Goal: Check status: Check status

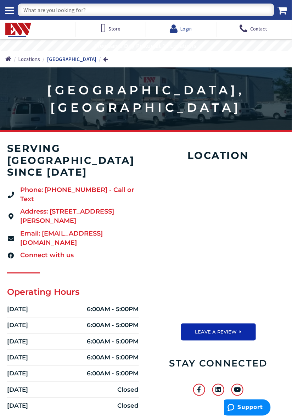
click at [189, 24] on span "Login" at bounding box center [186, 28] width 11 height 13
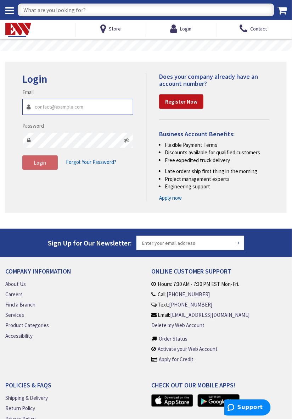
click at [89, 114] on input "Email" at bounding box center [77, 107] width 111 height 16
click at [66, 108] on input "Email" at bounding box center [77, 107] width 111 height 16
type input "[EMAIL_ADDRESS][DOMAIN_NAME]"
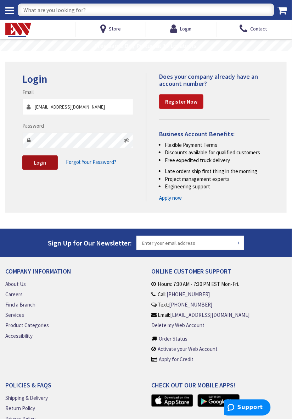
click at [48, 164] on button "Login" at bounding box center [39, 162] width 35 height 15
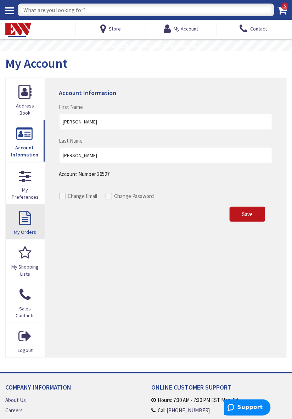
click at [28, 229] on span "My Orders" at bounding box center [25, 232] width 22 height 6
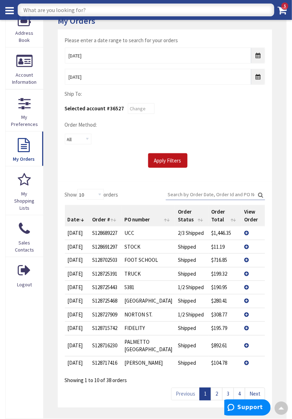
scroll to position [59, 0]
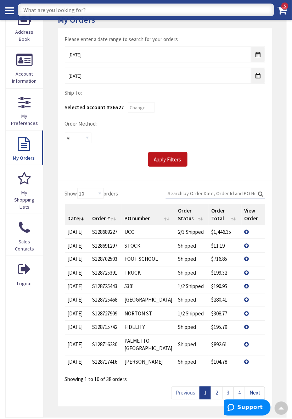
click at [247, 331] on td "View Details" at bounding box center [254, 326] width 24 height 13
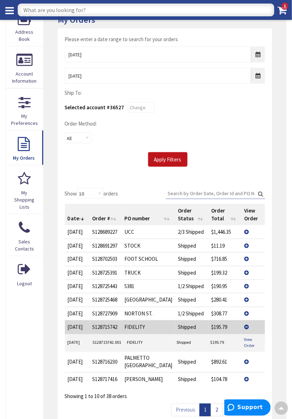
click at [249, 345] on link "View Order" at bounding box center [253, 343] width 18 height 12
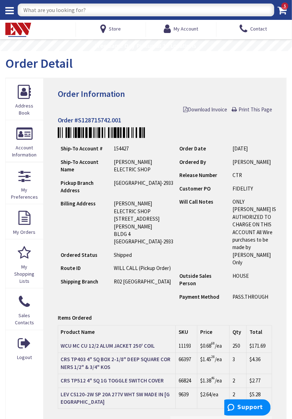
click at [88, 6] on input "text" at bounding box center [146, 10] width 257 height 13
type input "Mc conn"
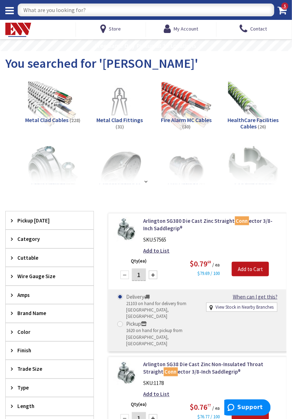
click at [89, 12] on input "text" at bounding box center [146, 10] width 257 height 13
type input "18/3"
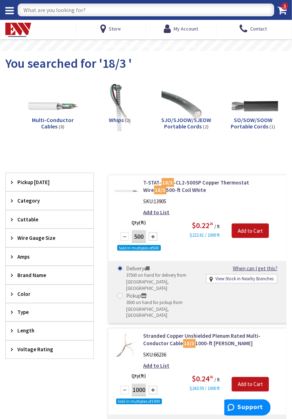
click at [83, 9] on input "text" at bounding box center [146, 10] width 257 height 13
type input "R"
type input "Anti short bushing"
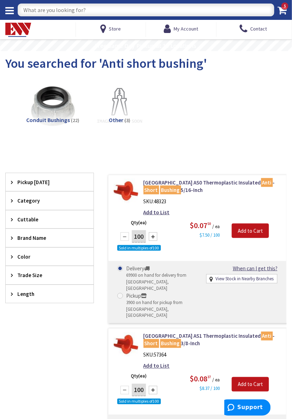
click at [19, 13] on input "text" at bounding box center [146, 10] width 257 height 13
click at [13, 6] on icon at bounding box center [9, 11] width 9 height 10
click at [183, 30] on span "My Account" at bounding box center [186, 29] width 24 height 6
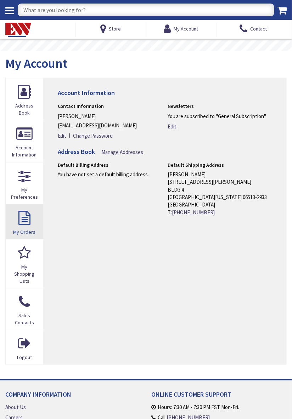
click at [26, 220] on link "My Orders" at bounding box center [25, 221] width 38 height 34
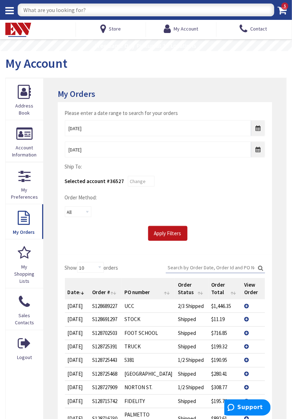
click at [248, 307] on td "View Details" at bounding box center [254, 306] width 24 height 13
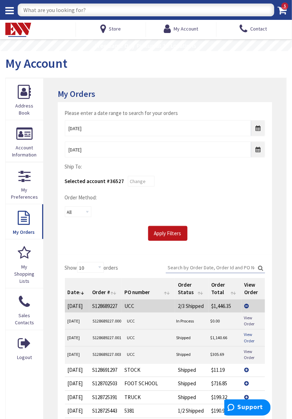
click at [253, 336] on link "View Order" at bounding box center [253, 338] width 18 height 12
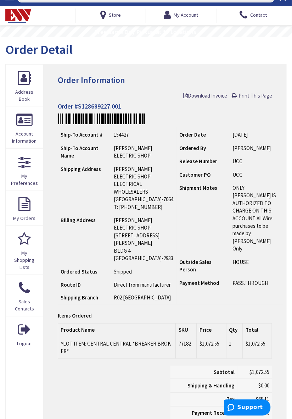
scroll to position [13, 0]
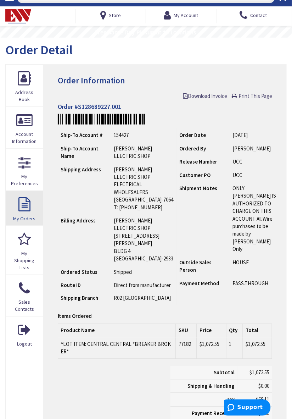
click at [27, 211] on link "My Orders" at bounding box center [25, 208] width 38 height 34
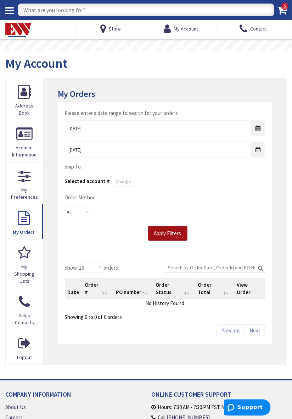
click at [167, 230] on input "Apply Filters" at bounding box center [167, 233] width 39 height 15
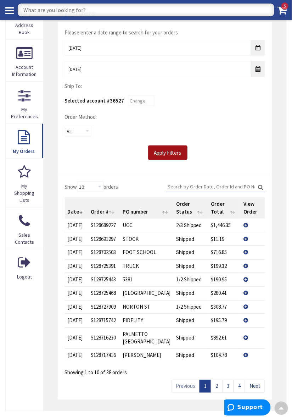
scroll to position [68, 0]
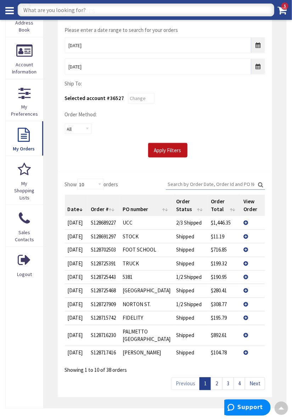
click at [245, 220] on td "View Details" at bounding box center [253, 222] width 24 height 13
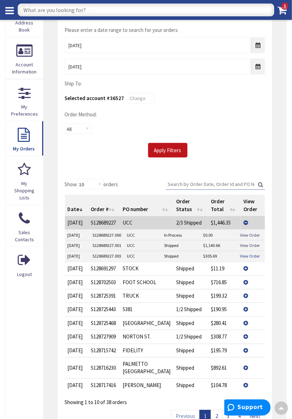
click at [254, 254] on link "View Order" at bounding box center [250, 256] width 20 height 6
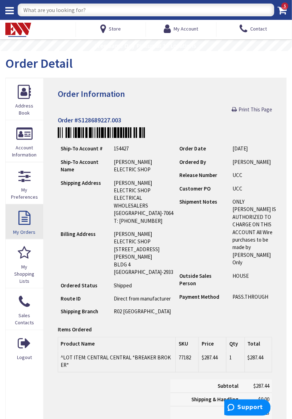
click at [28, 230] on span "My Orders" at bounding box center [24, 232] width 22 height 6
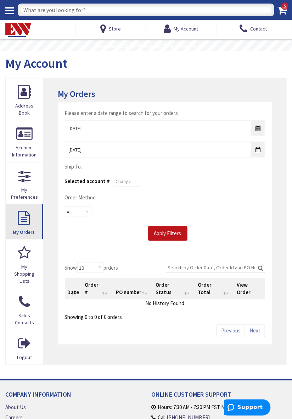
click at [33, 224] on link "My Orders" at bounding box center [25, 221] width 38 height 34
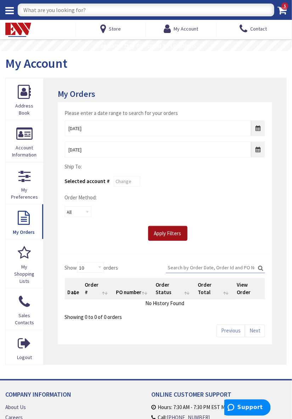
click at [177, 233] on input "Apply Filters" at bounding box center [167, 233] width 39 height 15
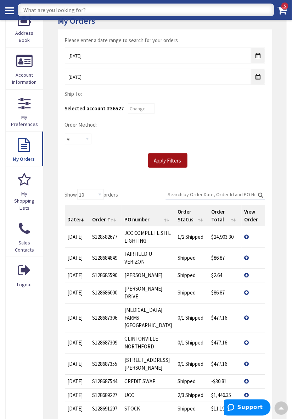
scroll to position [58, 0]
click at [248, 389] on td "View Details" at bounding box center [254, 395] width 24 height 13
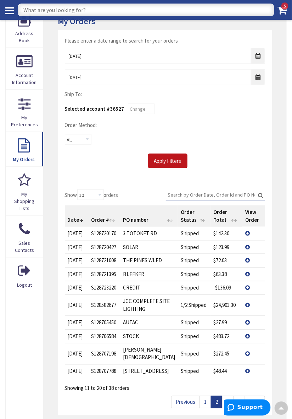
click at [230, 396] on link "3" at bounding box center [229, 402] width 12 height 12
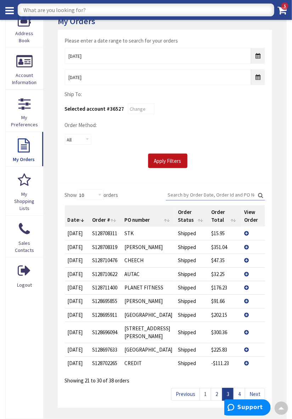
click at [242, 395] on link "4" at bounding box center [240, 394] width 12 height 12
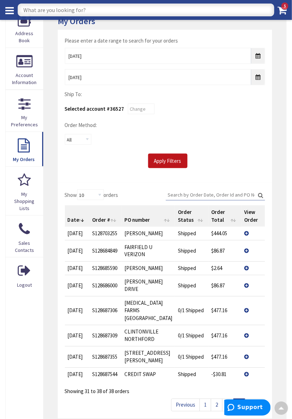
click at [210, 399] on link "1" at bounding box center [206, 405] width 12 height 12
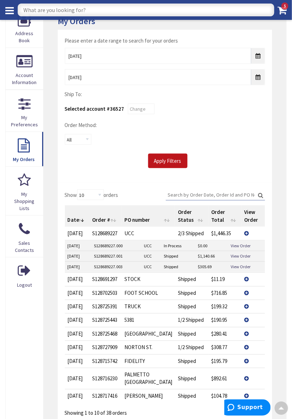
click at [216, 419] on link "2" at bounding box center [217, 427] width 12 height 12
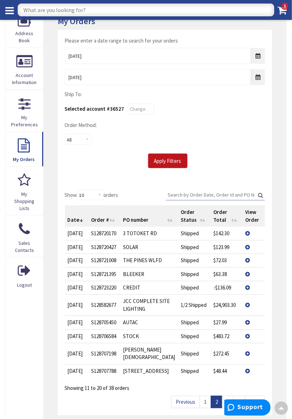
click at [211, 396] on link "1" at bounding box center [206, 402] width 12 height 12
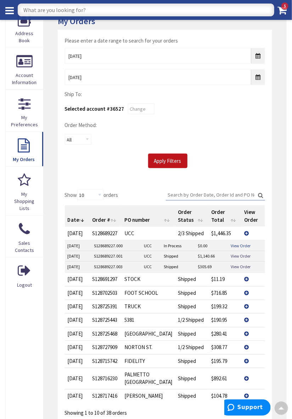
click at [246, 244] on link "View Order" at bounding box center [241, 246] width 20 height 6
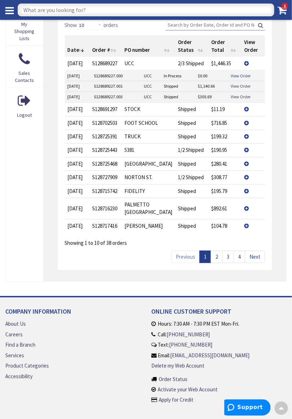
scroll to position [230, 0]
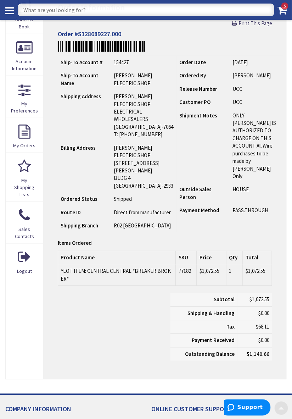
scroll to position [73, 0]
